Goal: Find specific page/section: Find specific page/section

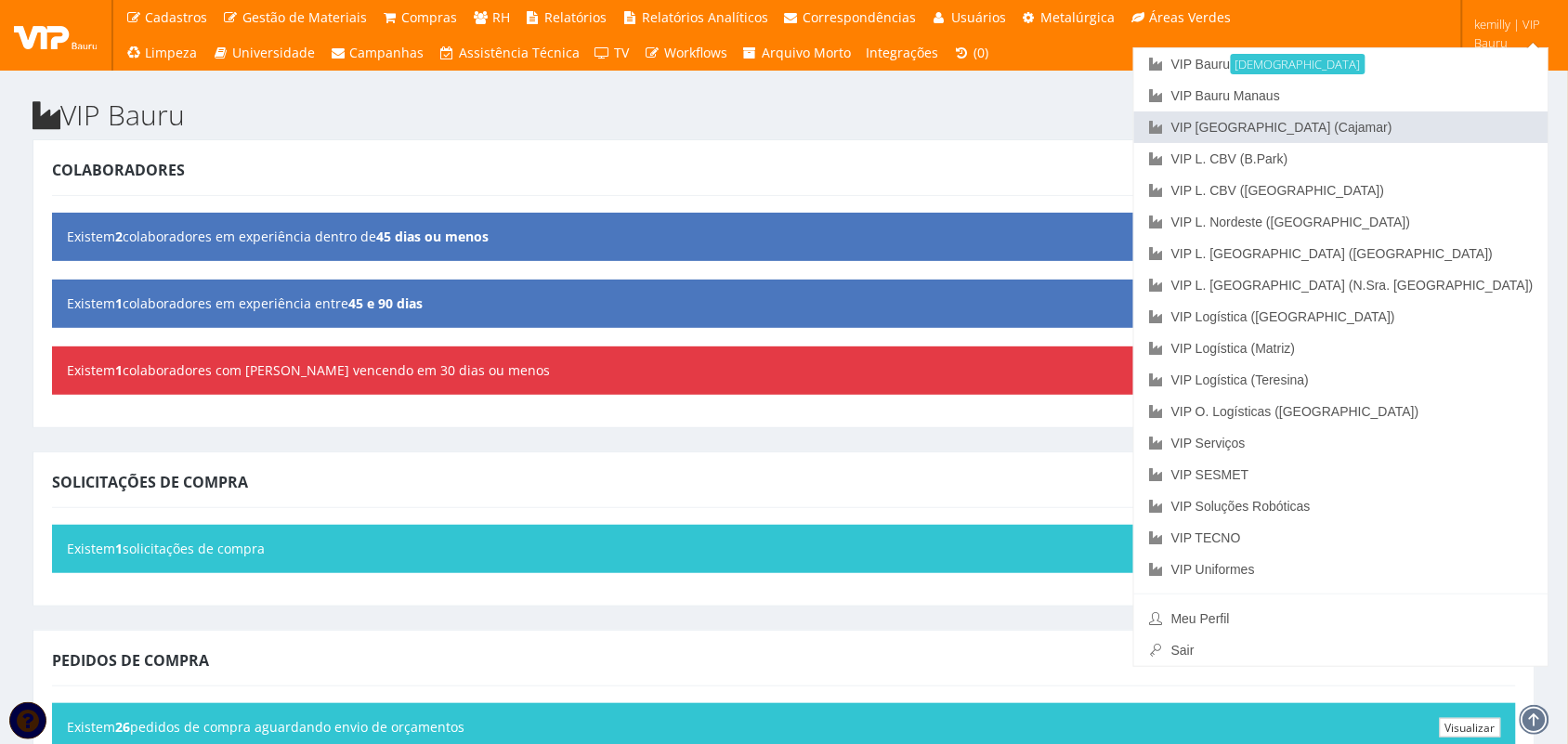
click at [1433, 128] on link "VIP [GEOGRAPHIC_DATA] (Cajamar)" at bounding box center [1341, 127] width 414 height 32
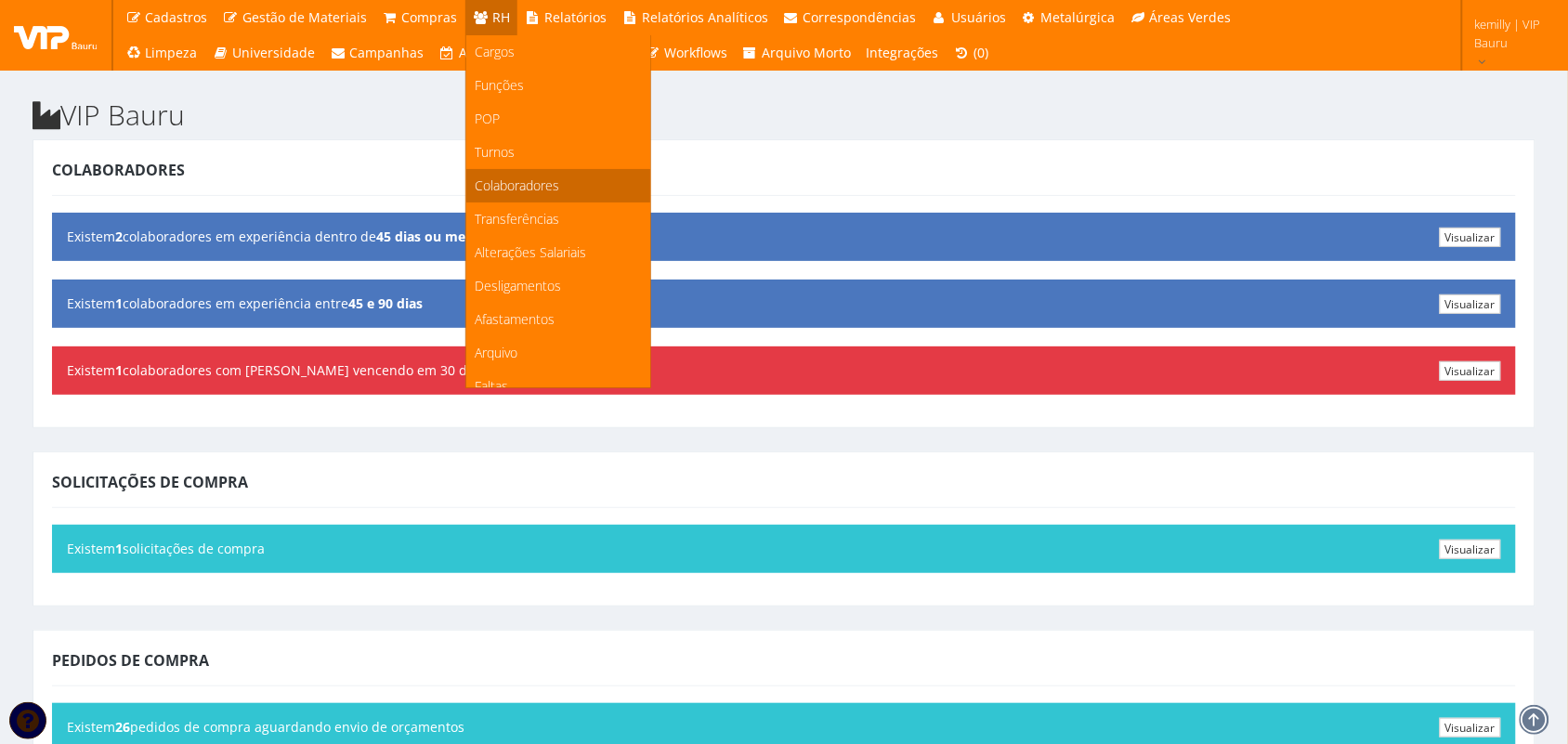
click at [500, 182] on span "Colaboradores" at bounding box center [517, 186] width 84 height 18
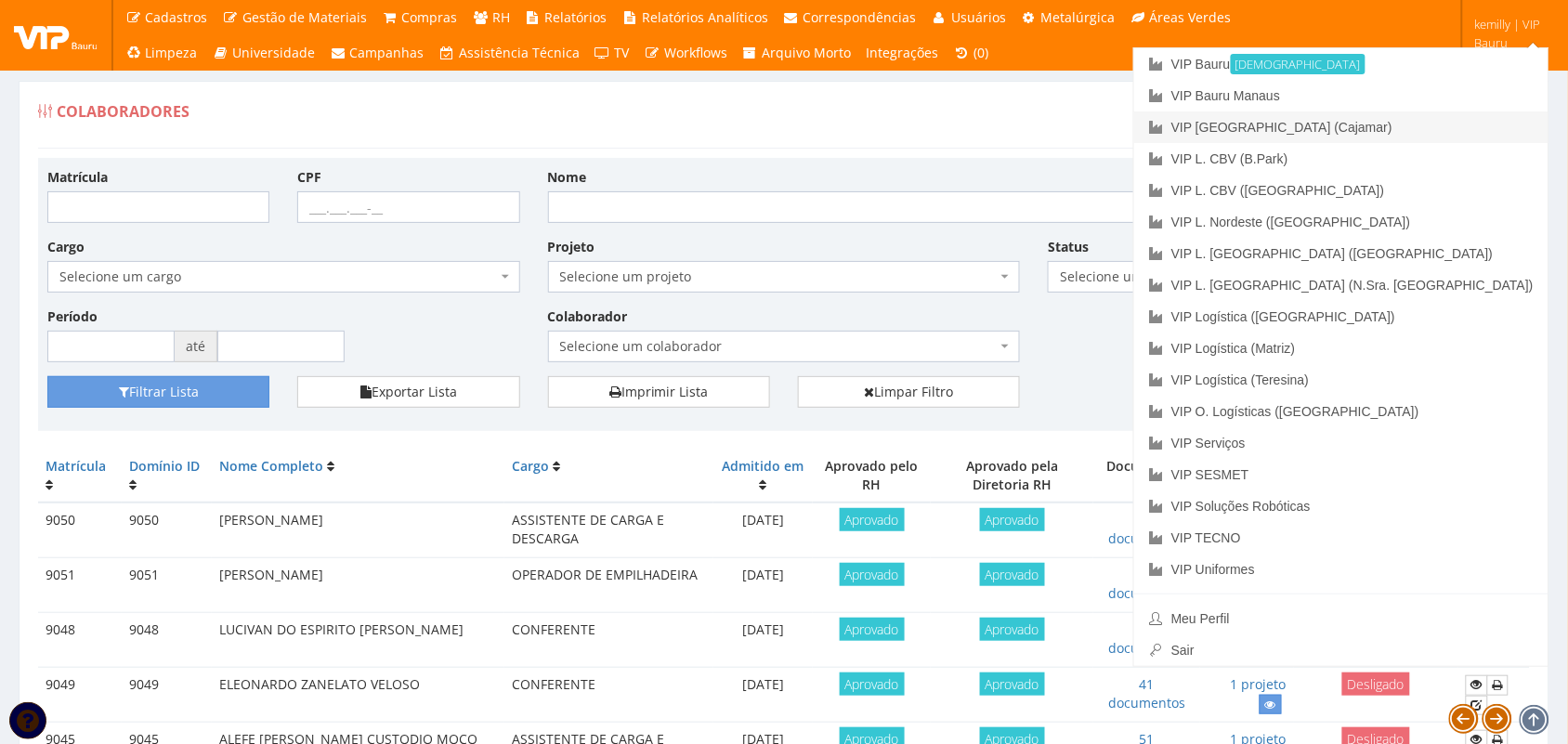
click at [1421, 135] on link "VIP [GEOGRAPHIC_DATA] (Cajamar)" at bounding box center [1341, 127] width 414 height 32
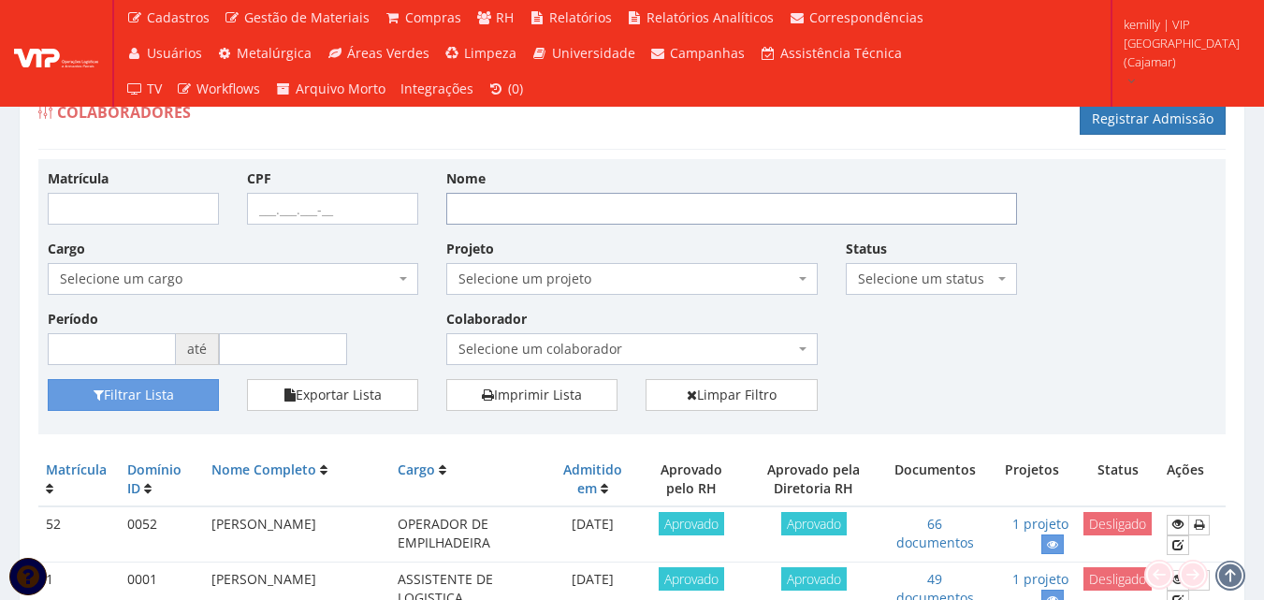
click at [587, 203] on input "Nome" at bounding box center [731, 209] width 571 height 32
type input "graça"
click at [48, 379] on button "Filtrar Lista" at bounding box center [133, 395] width 171 height 32
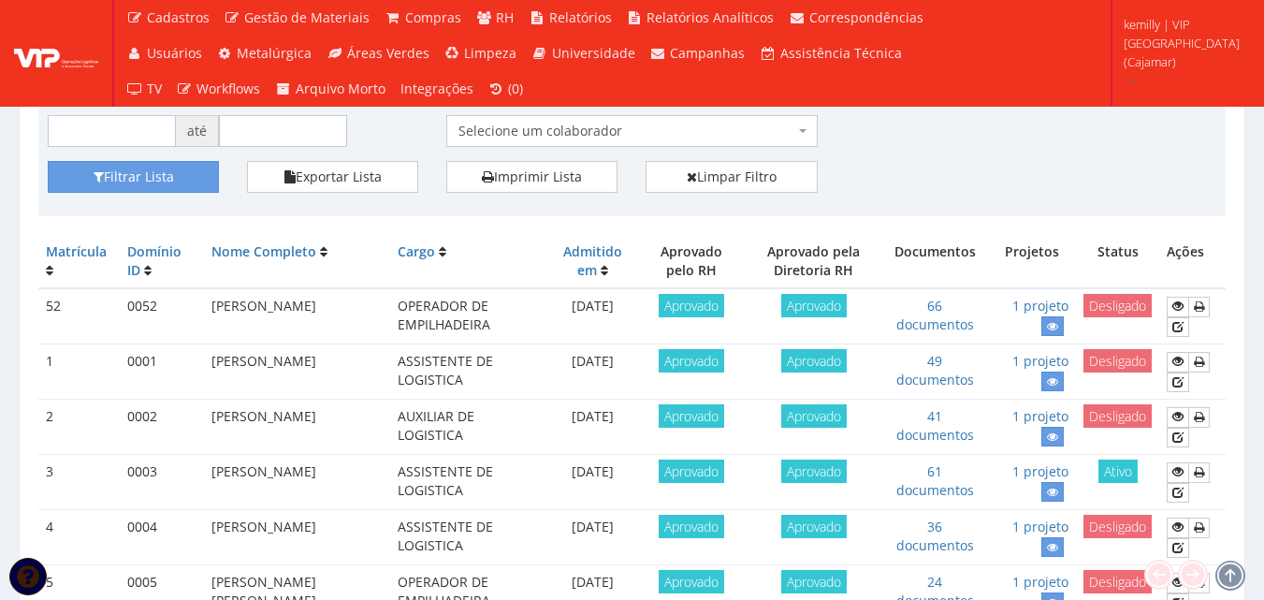
scroll to position [281, 0]
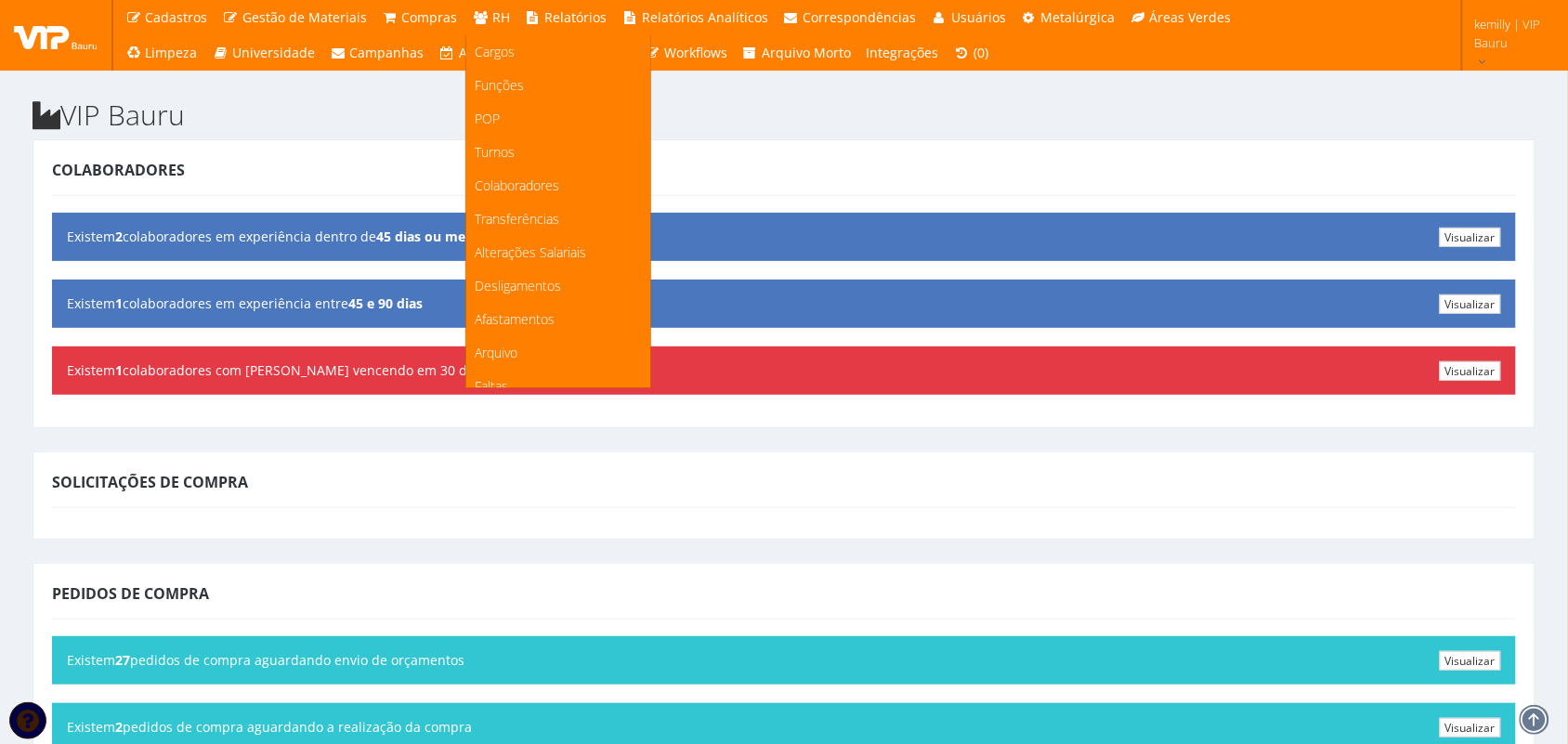
click at [498, 14] on span "RH" at bounding box center [501, 17] width 18 height 18
click at [532, 191] on span "Colaboradores" at bounding box center [517, 186] width 84 height 18
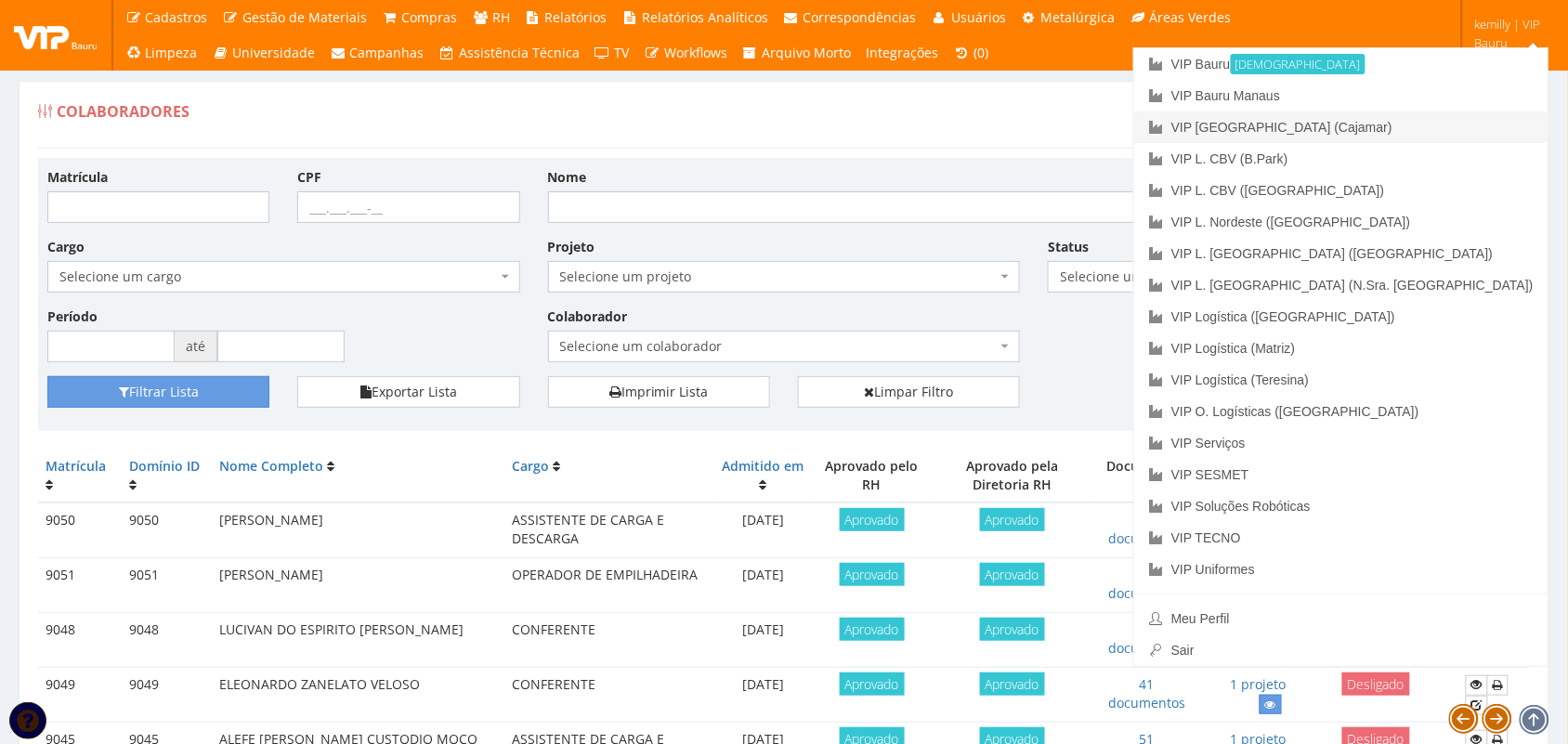
click at [1409, 128] on link "VIP [GEOGRAPHIC_DATA] (Cajamar)" at bounding box center [1341, 127] width 414 height 32
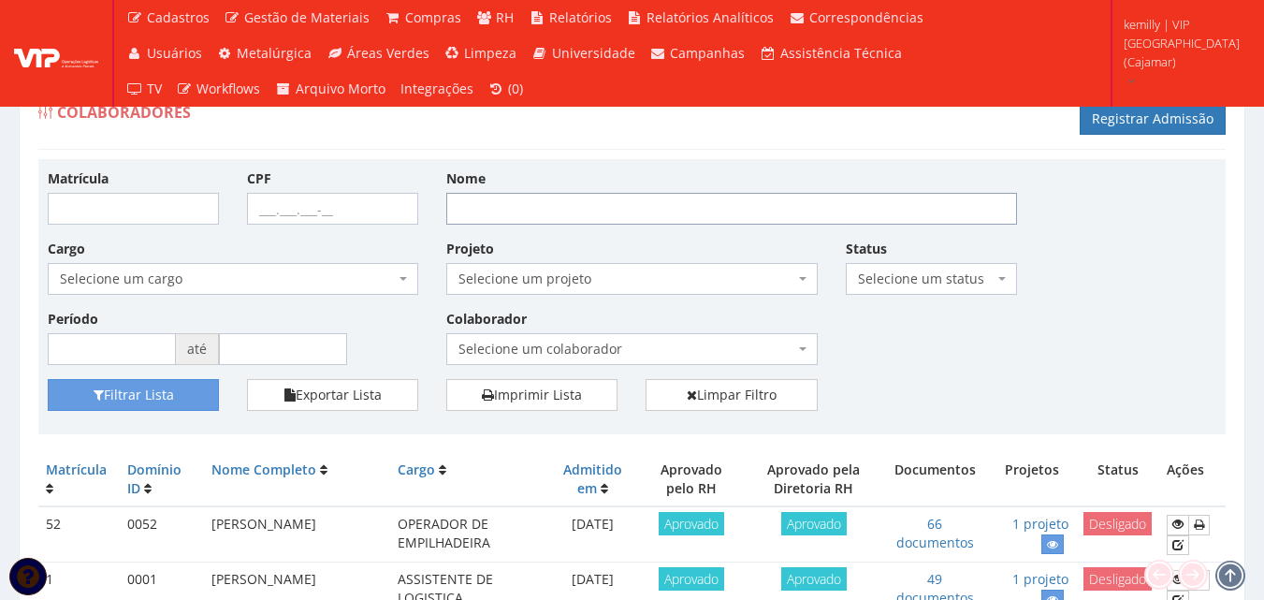
click at [677, 211] on input "Nome" at bounding box center [731, 209] width 571 height 32
type input "graça"
click at [48, 379] on button "Filtrar Lista" at bounding box center [133, 395] width 171 height 32
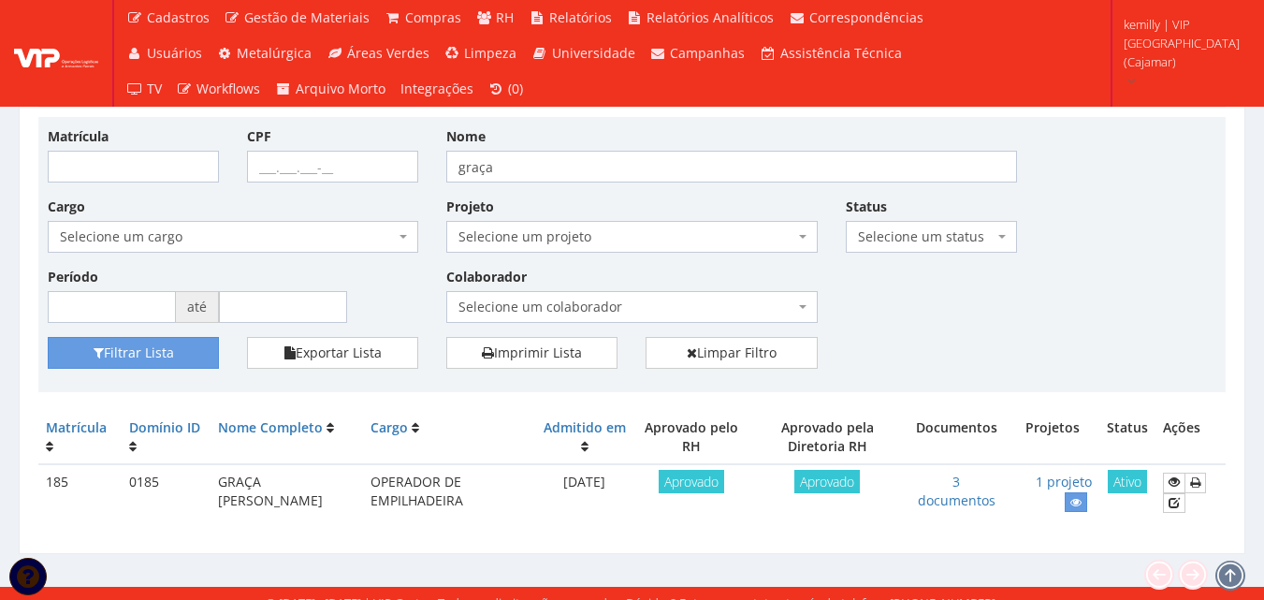
scroll to position [60, 0]
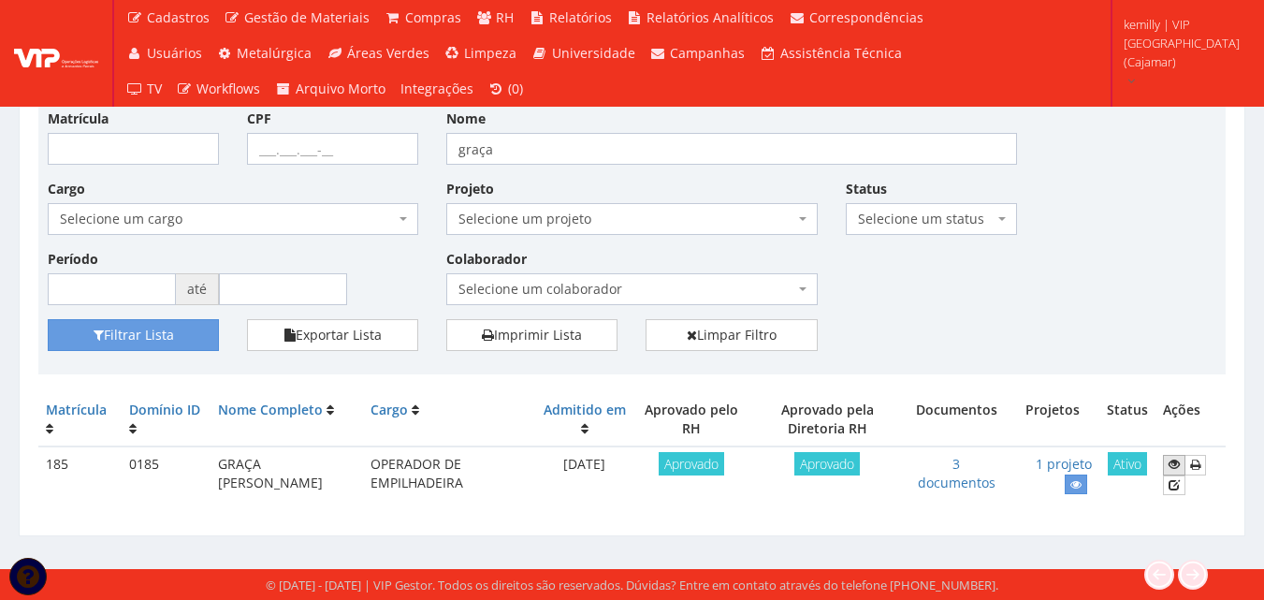
click at [1174, 467] on icon at bounding box center [1174, 464] width 11 height 13
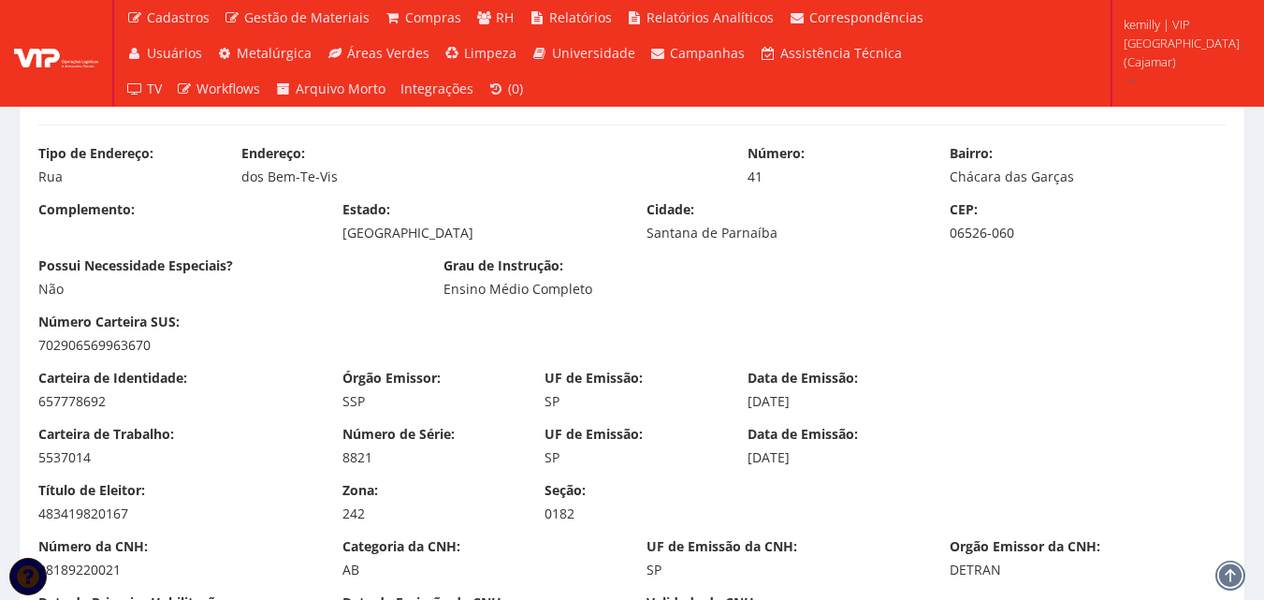
scroll to position [875, 0]
